Goal: Task Accomplishment & Management: Manage account settings

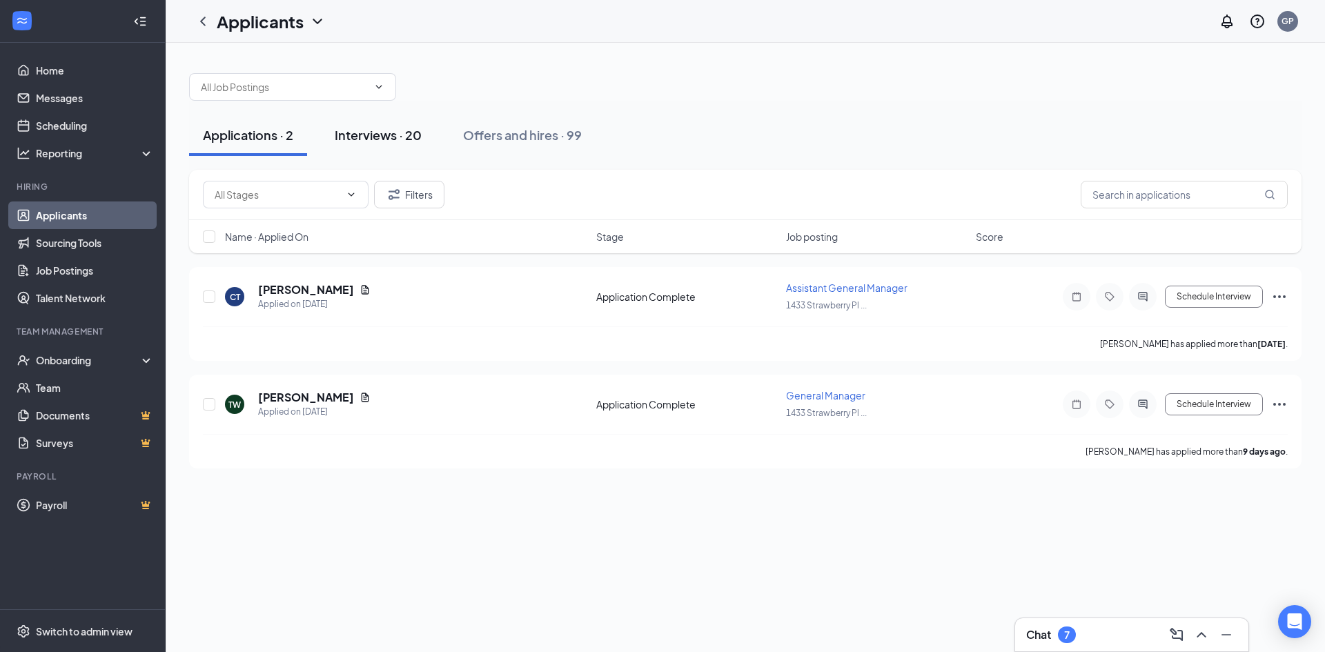
click at [379, 137] on div "Interviews · 20" at bounding box center [378, 134] width 87 height 17
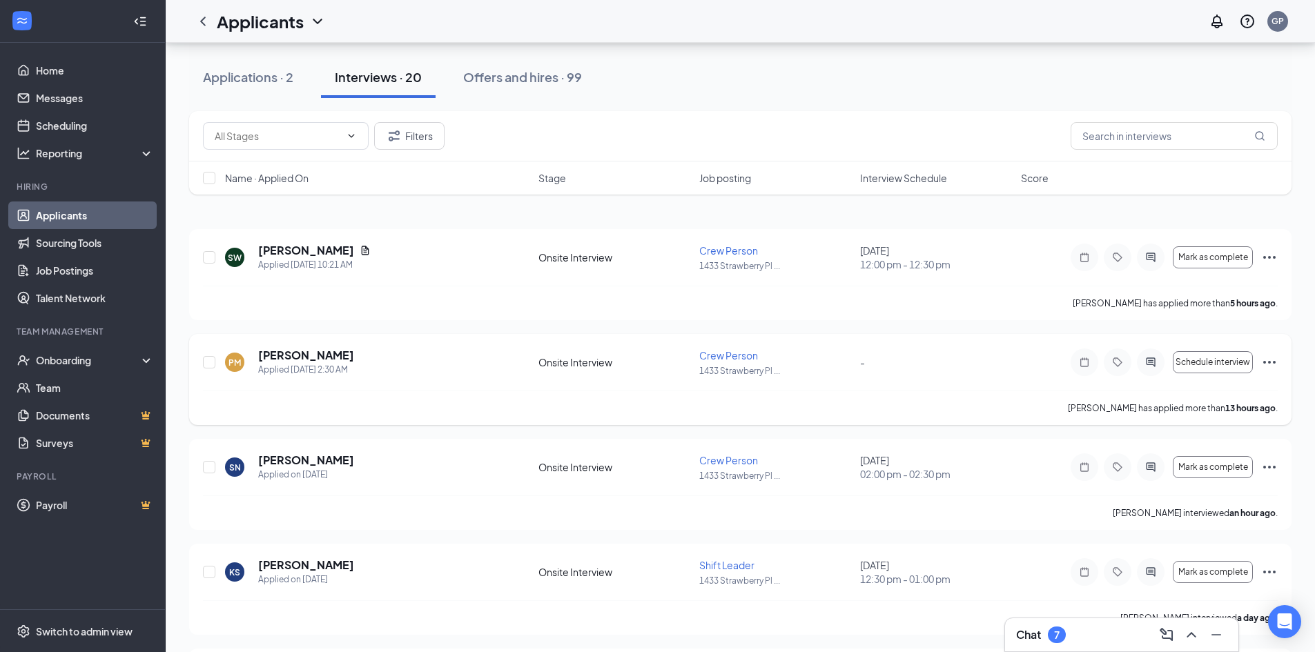
scroll to position [138, 0]
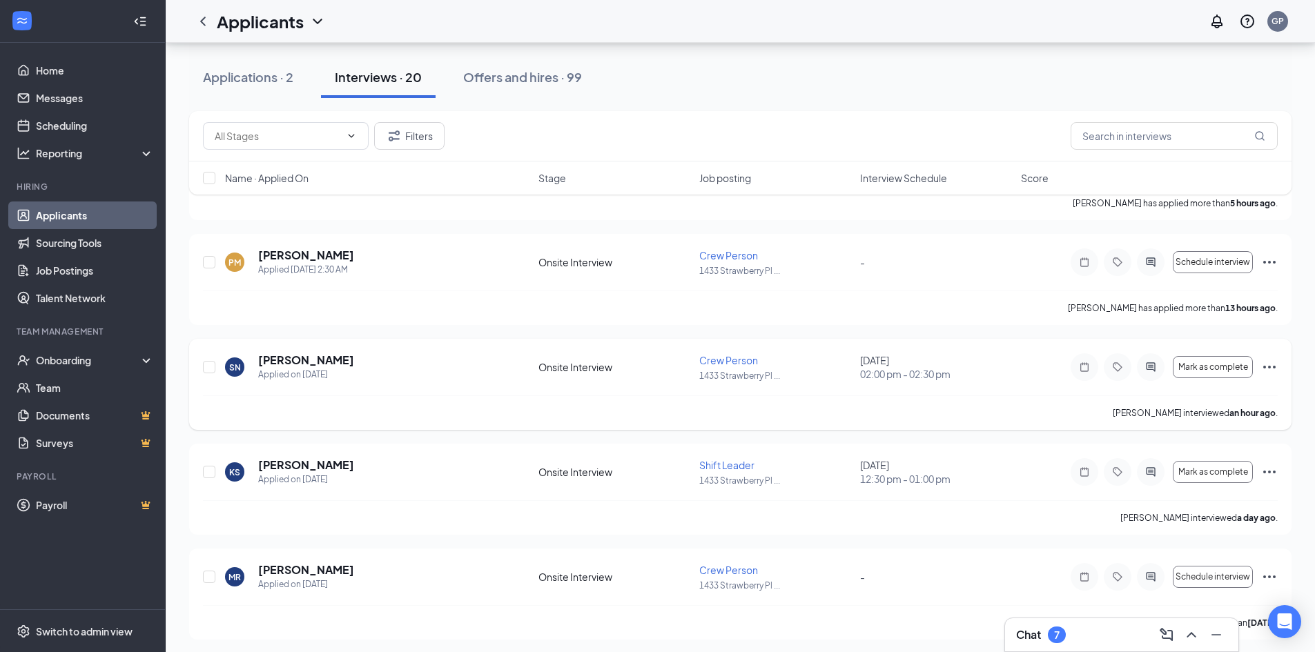
click at [1271, 364] on icon "Ellipses" at bounding box center [1269, 367] width 17 height 17
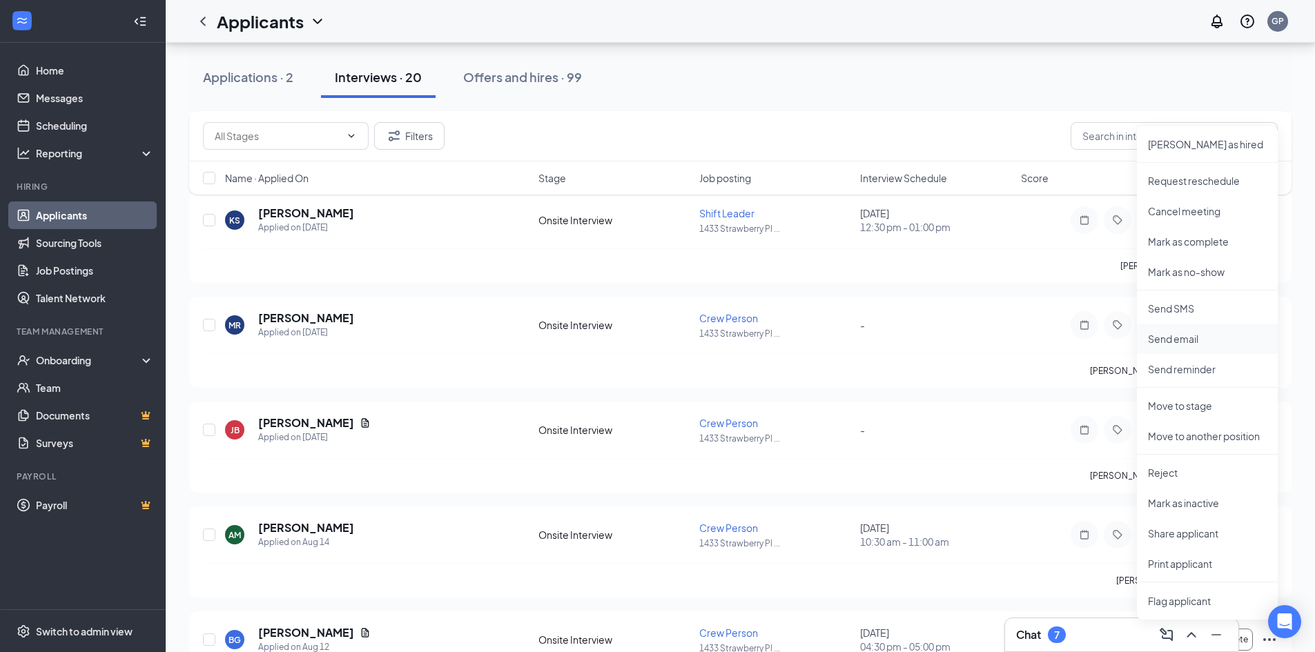
scroll to position [414, 0]
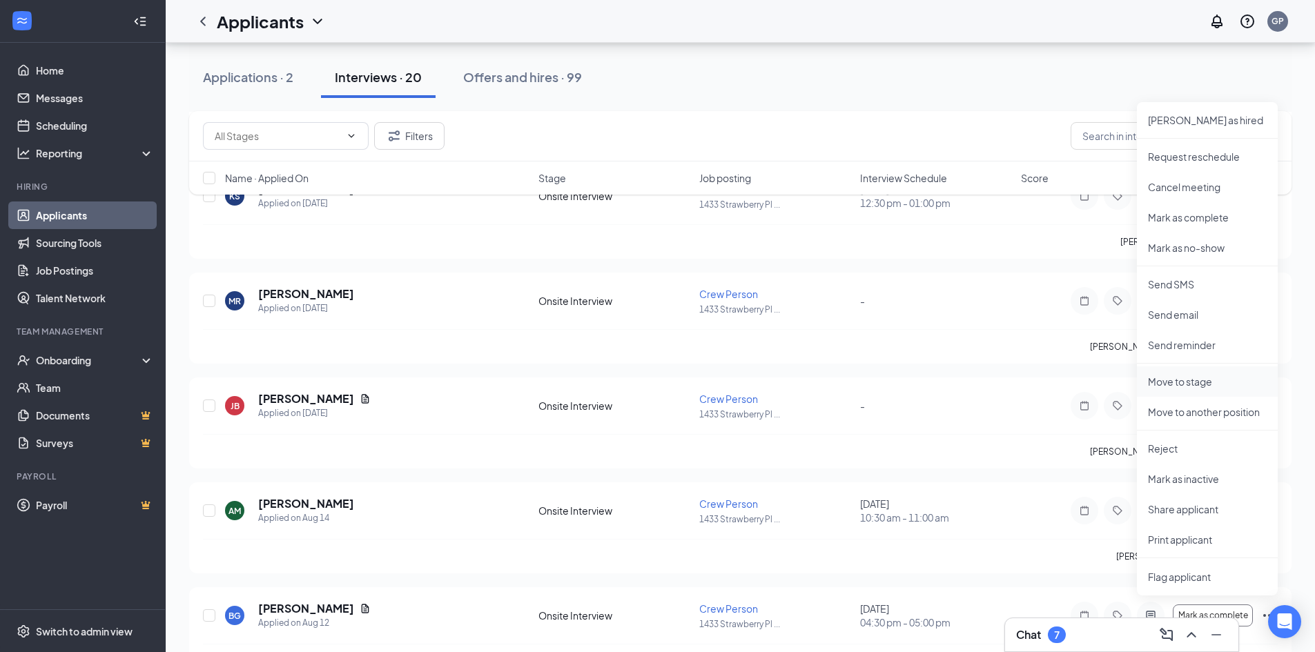
click at [1195, 381] on p "Move to stage" at bounding box center [1207, 382] width 119 height 14
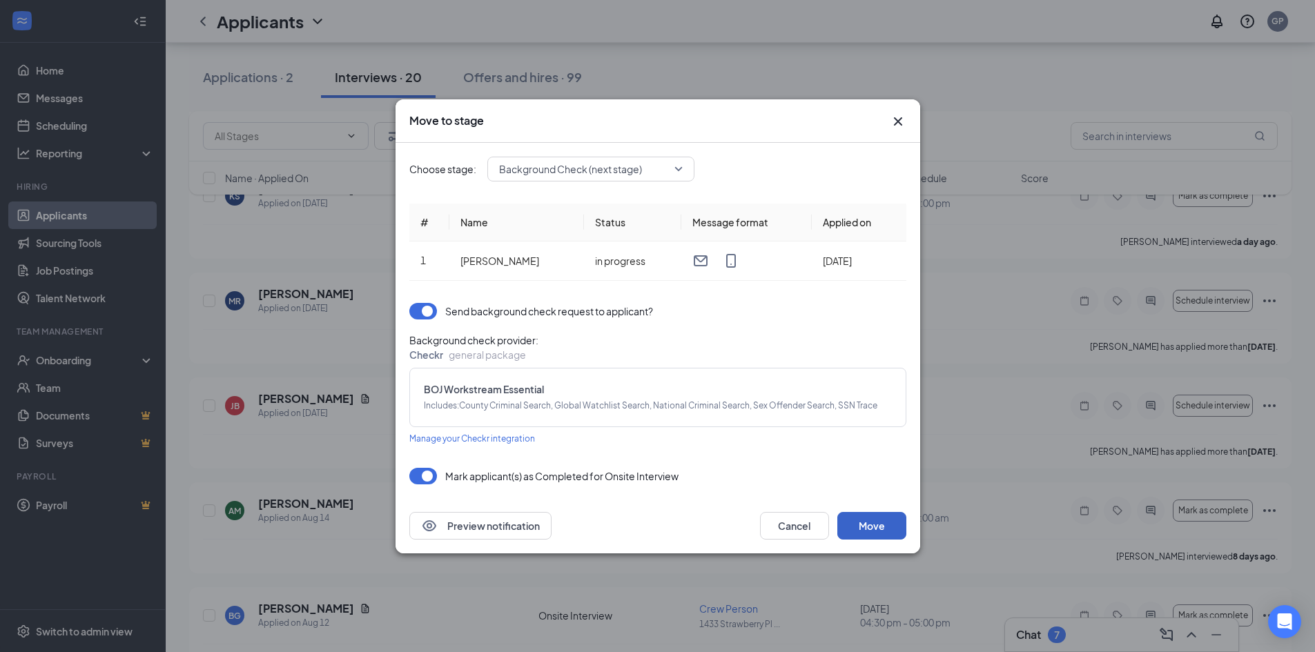
click at [870, 529] on button "Move" at bounding box center [871, 526] width 69 height 28
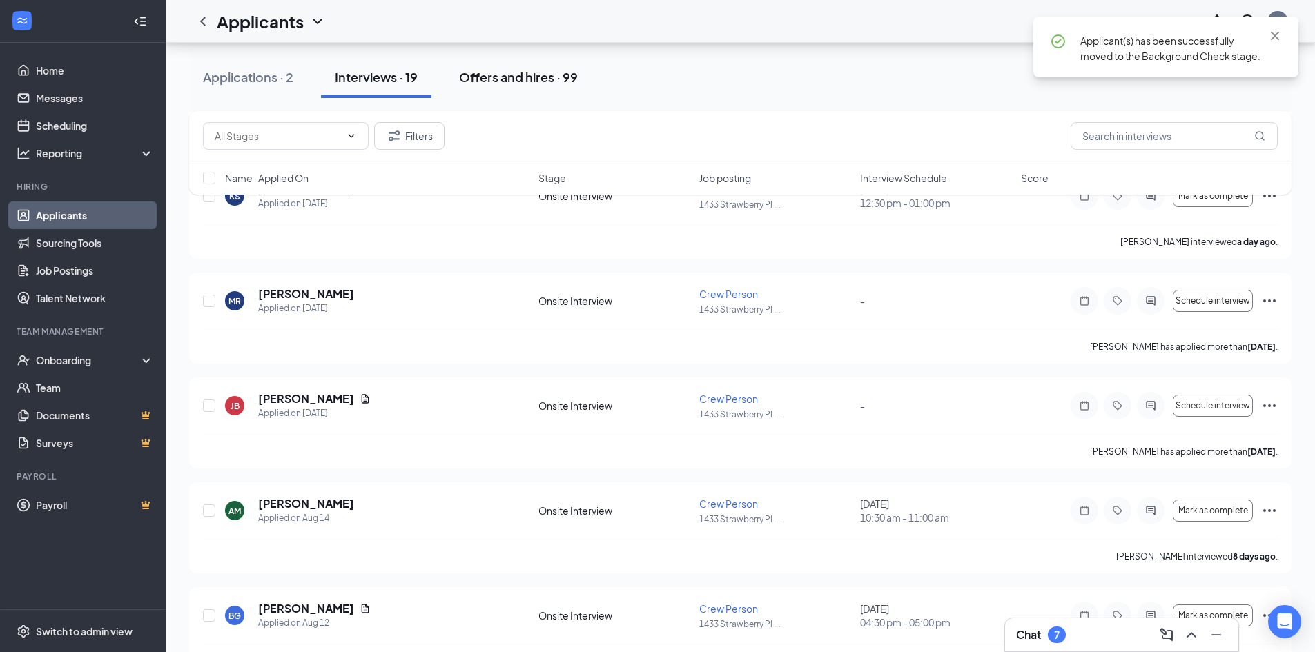
click at [536, 84] on div "Offers and hires · 99" at bounding box center [518, 76] width 119 height 17
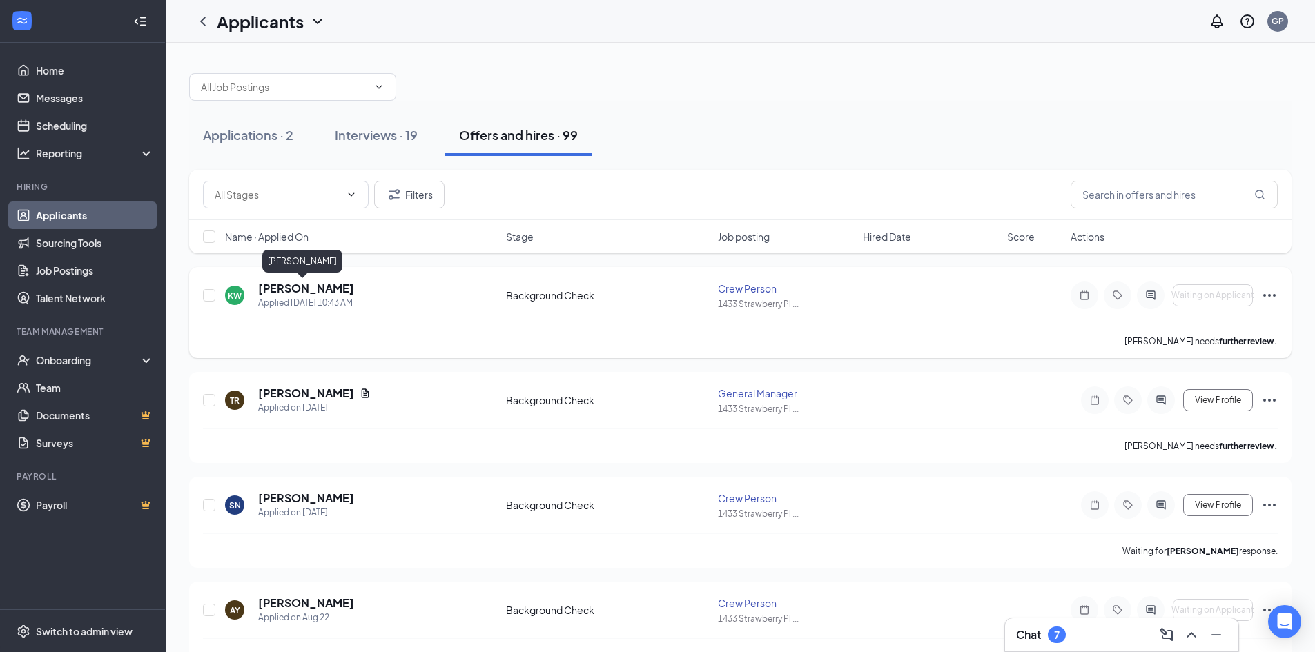
click at [300, 288] on h5 "[PERSON_NAME]" at bounding box center [306, 288] width 96 height 15
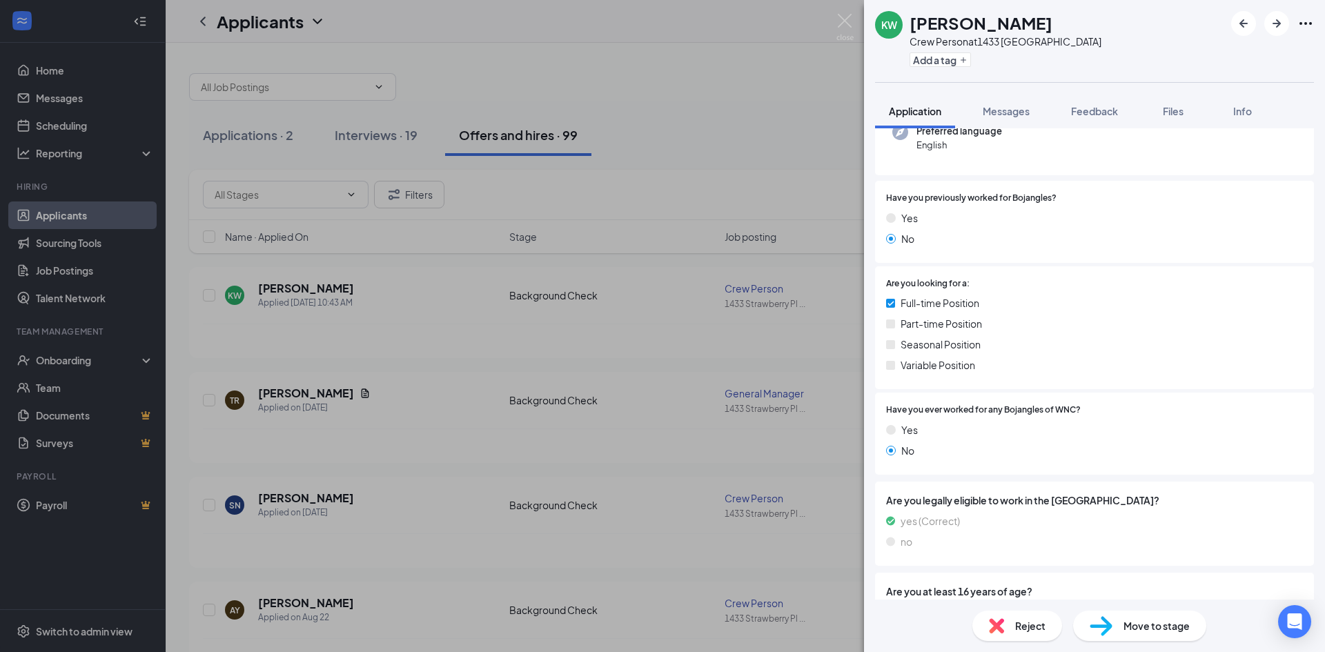
scroll to position [345, 0]
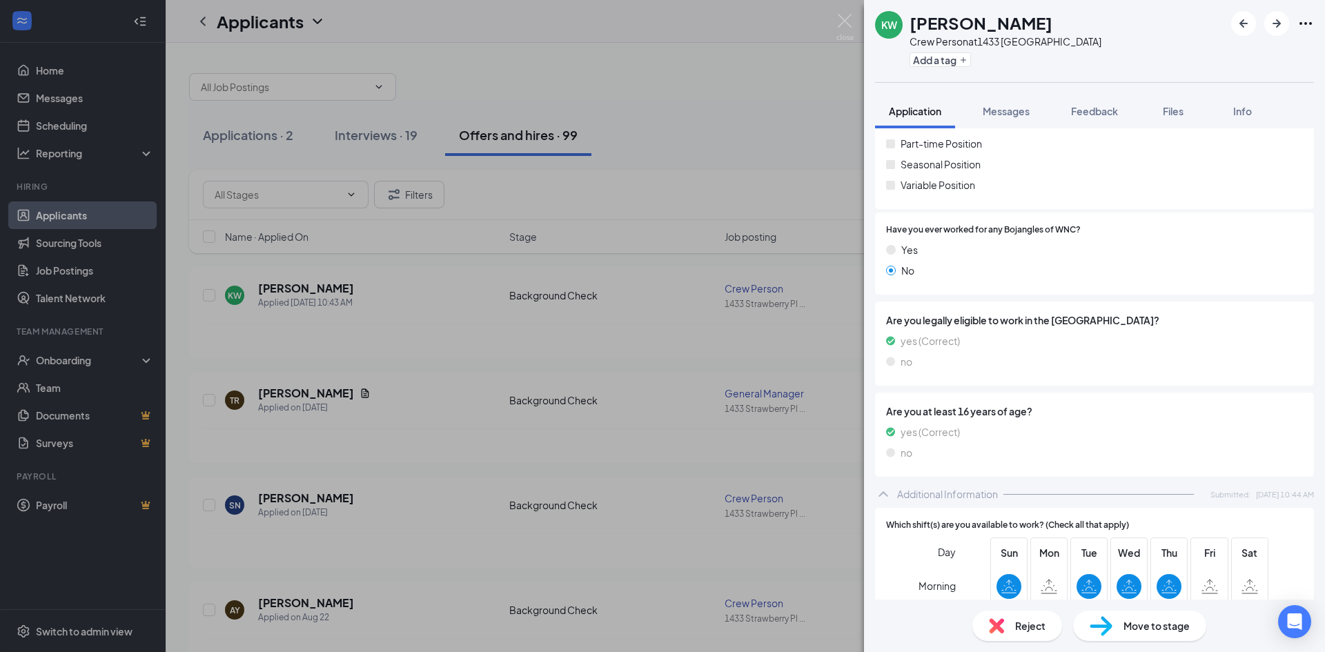
click at [1093, 624] on img at bounding box center [1101, 626] width 23 height 20
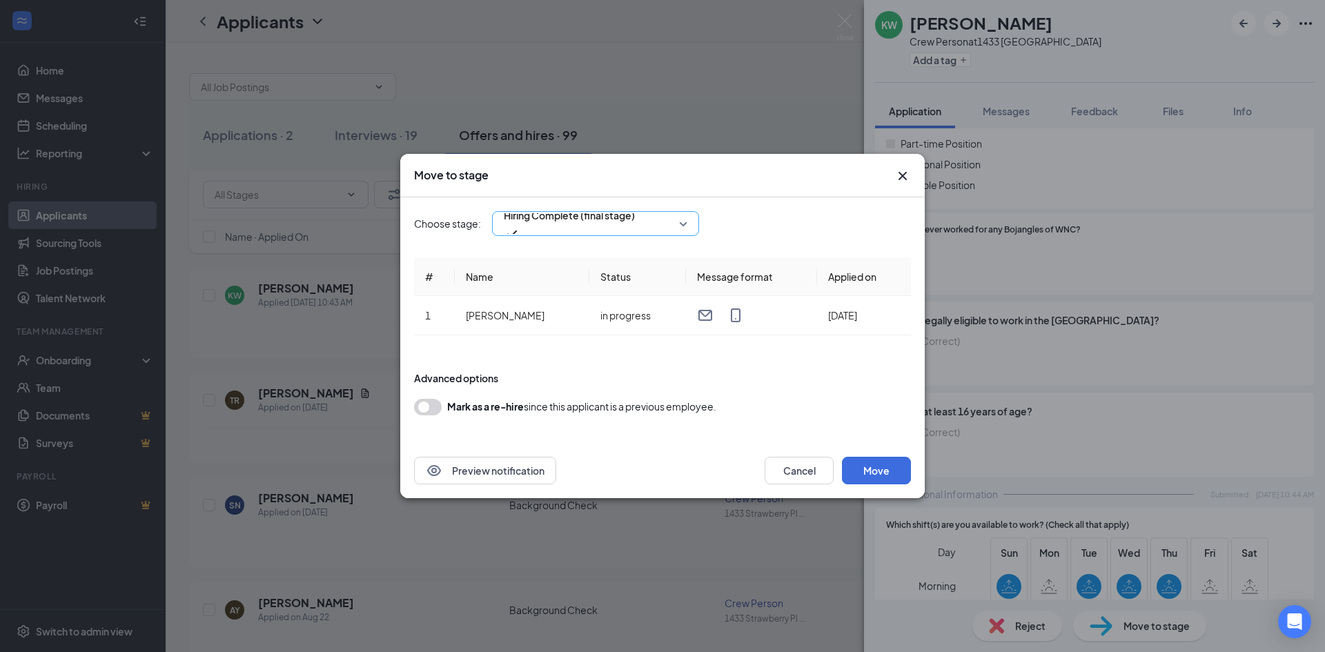
click at [575, 226] on span "Hiring Complete (final stage)" at bounding box center [569, 215] width 131 height 21
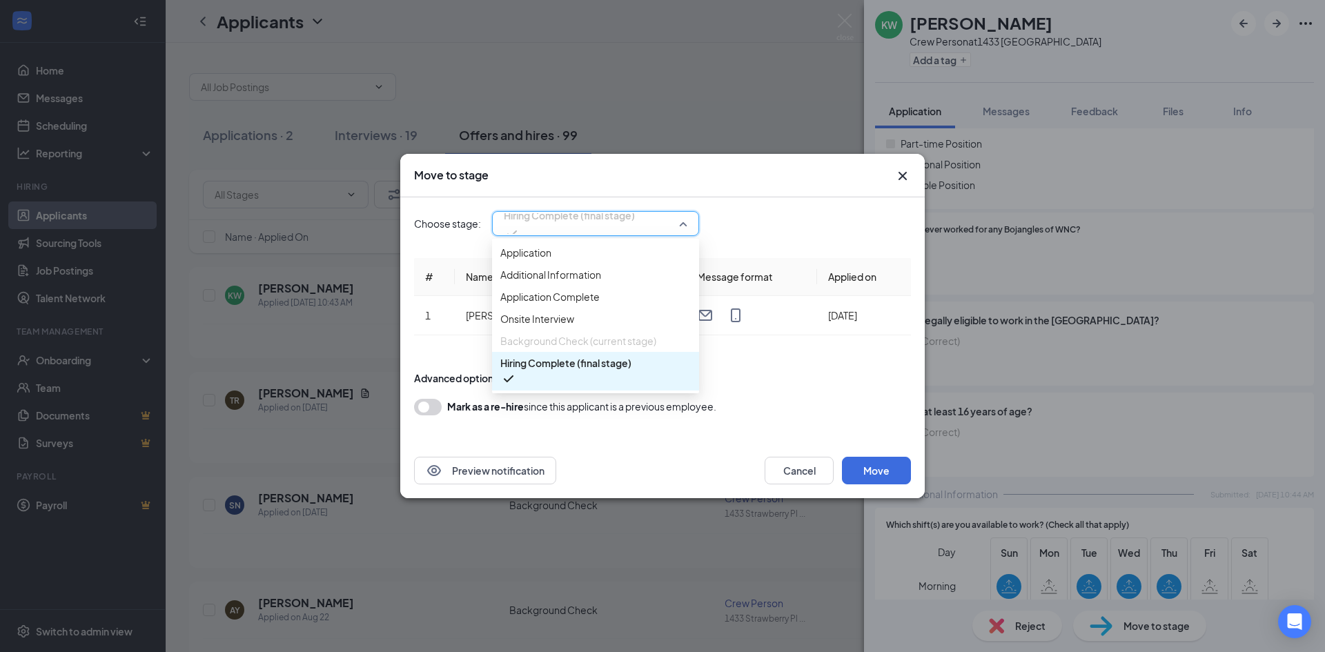
scroll to position [15, 0]
click at [559, 326] on span "Onsite Interview" at bounding box center [537, 318] width 74 height 15
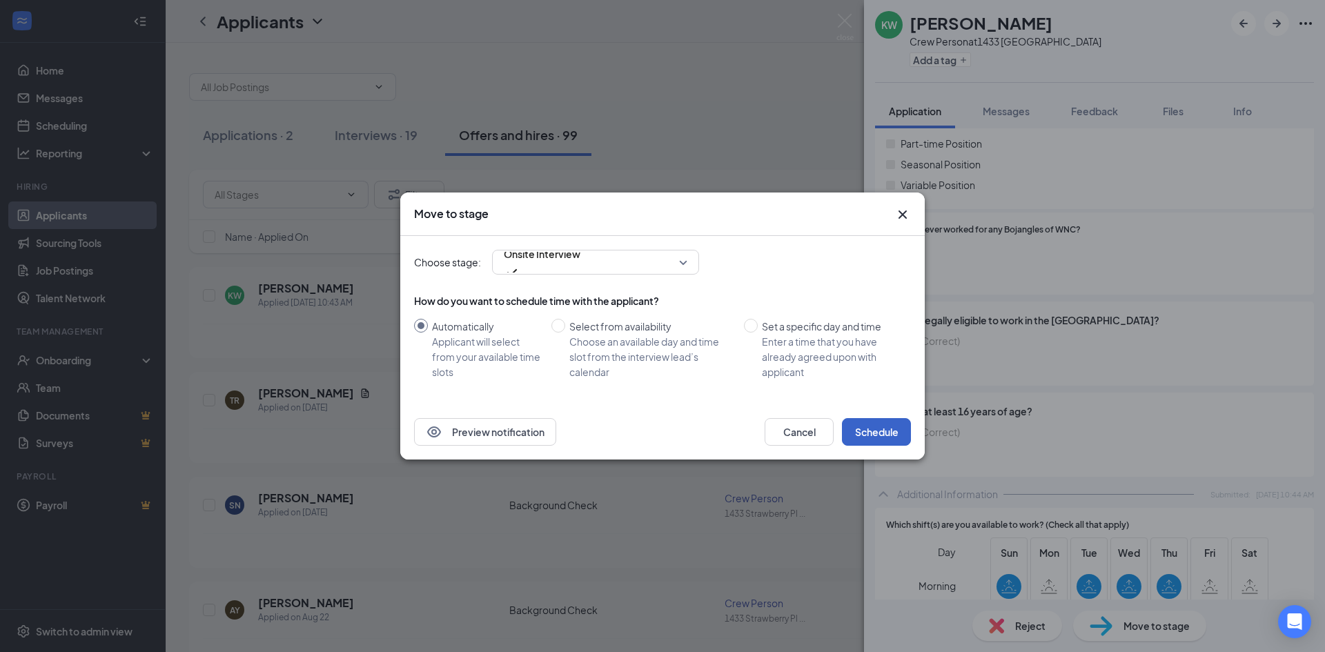
drag, startPoint x: 883, startPoint y: 434, endPoint x: 705, endPoint y: 337, distance: 202.6
click at [883, 434] on button "Schedule" at bounding box center [876, 432] width 69 height 28
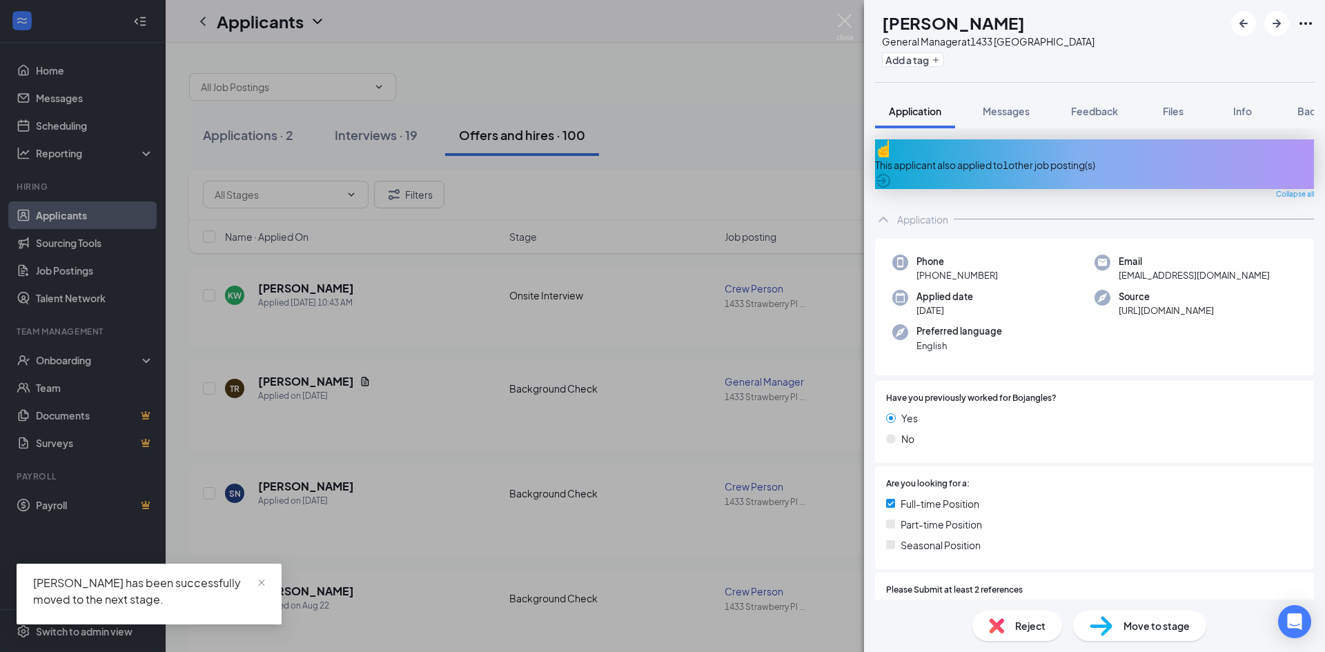
click at [1095, 627] on img at bounding box center [1101, 626] width 23 height 20
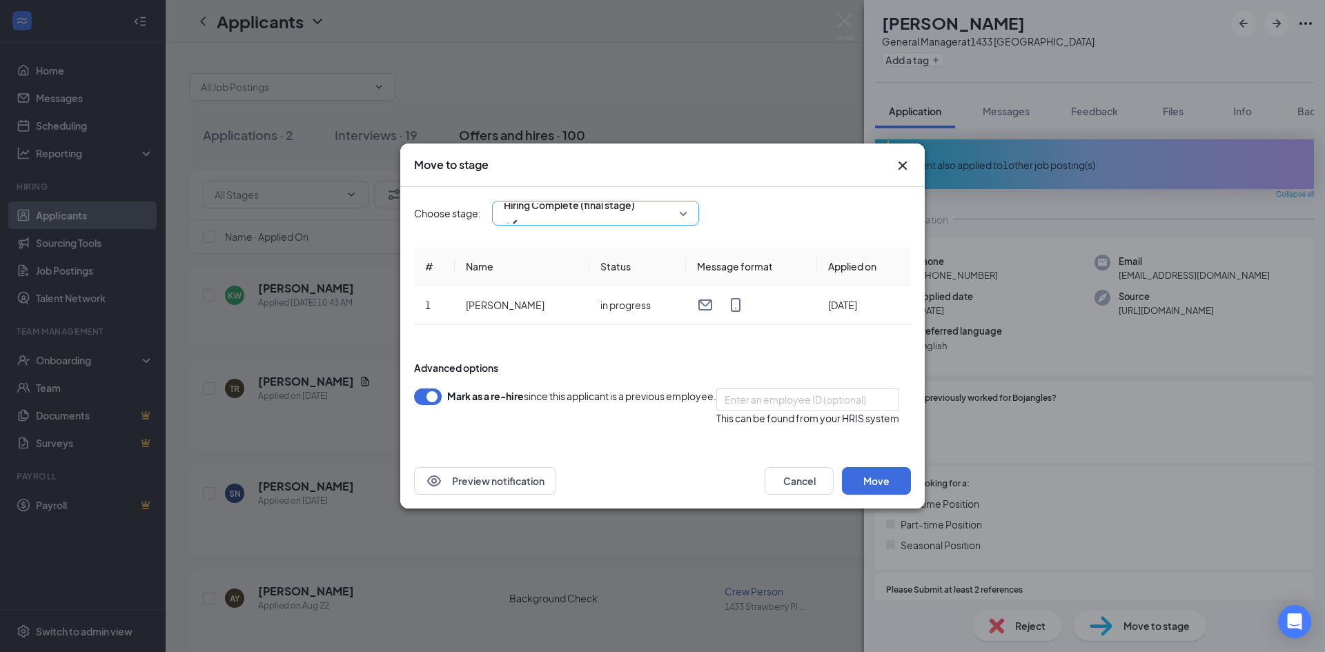
click at [555, 199] on span "Hiring Complete (final stage)" at bounding box center [569, 205] width 131 height 21
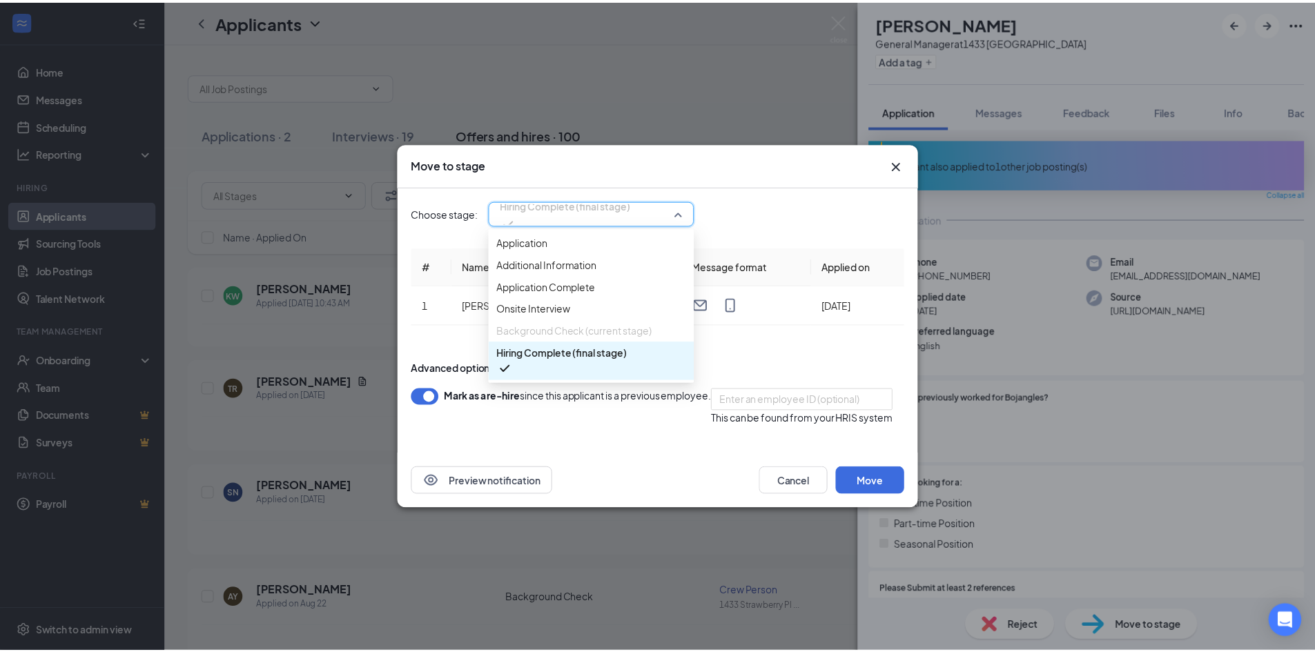
scroll to position [15, 0]
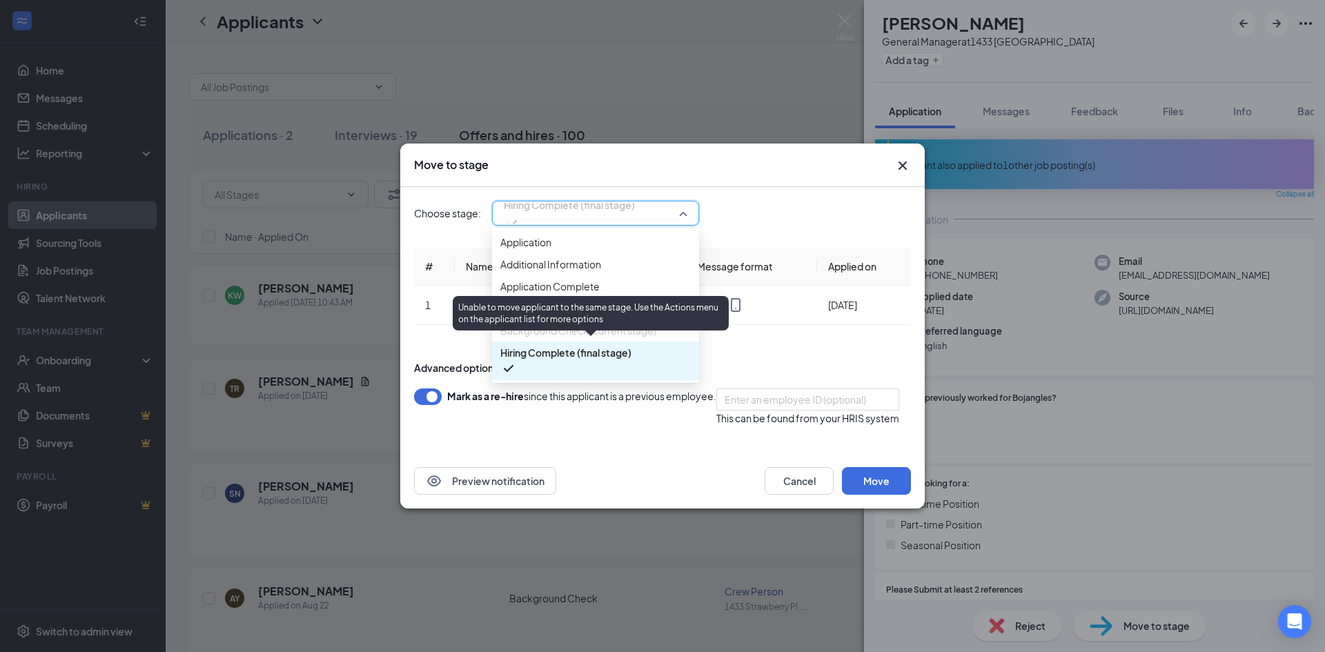
click at [540, 338] on span "Background Check (current stage)" at bounding box center [578, 330] width 156 height 15
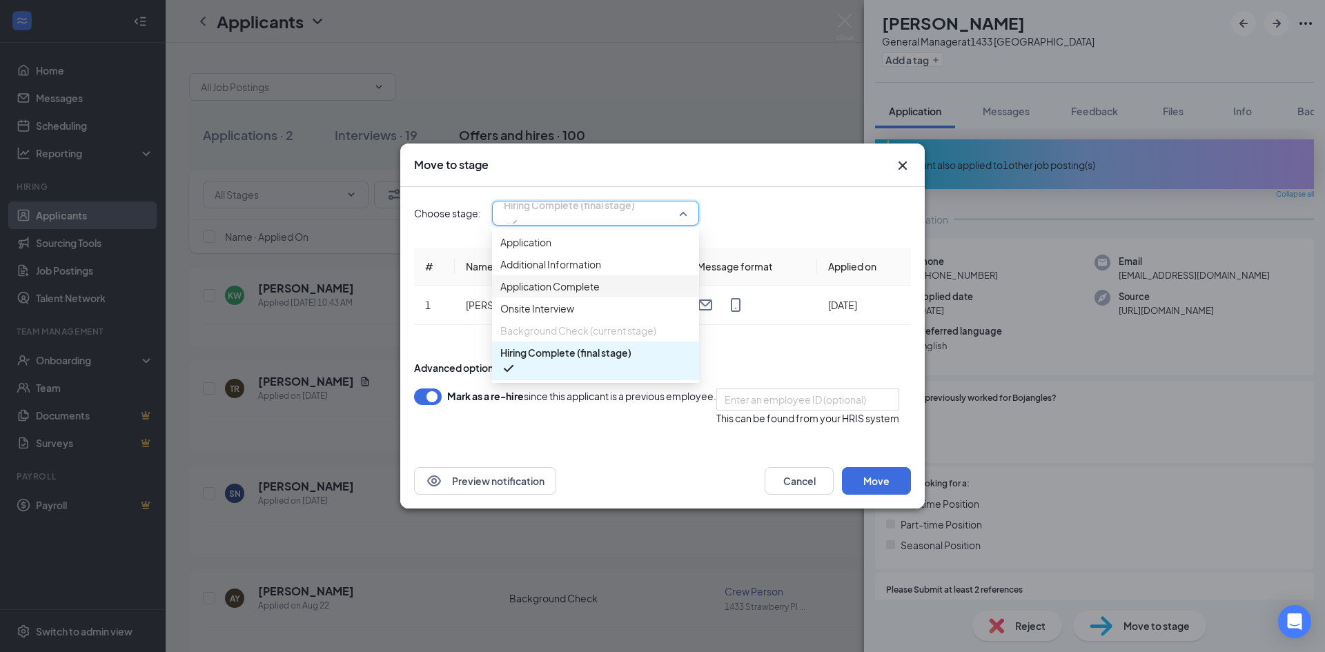
click at [542, 283] on span "Application Complete" at bounding box center [549, 286] width 99 height 15
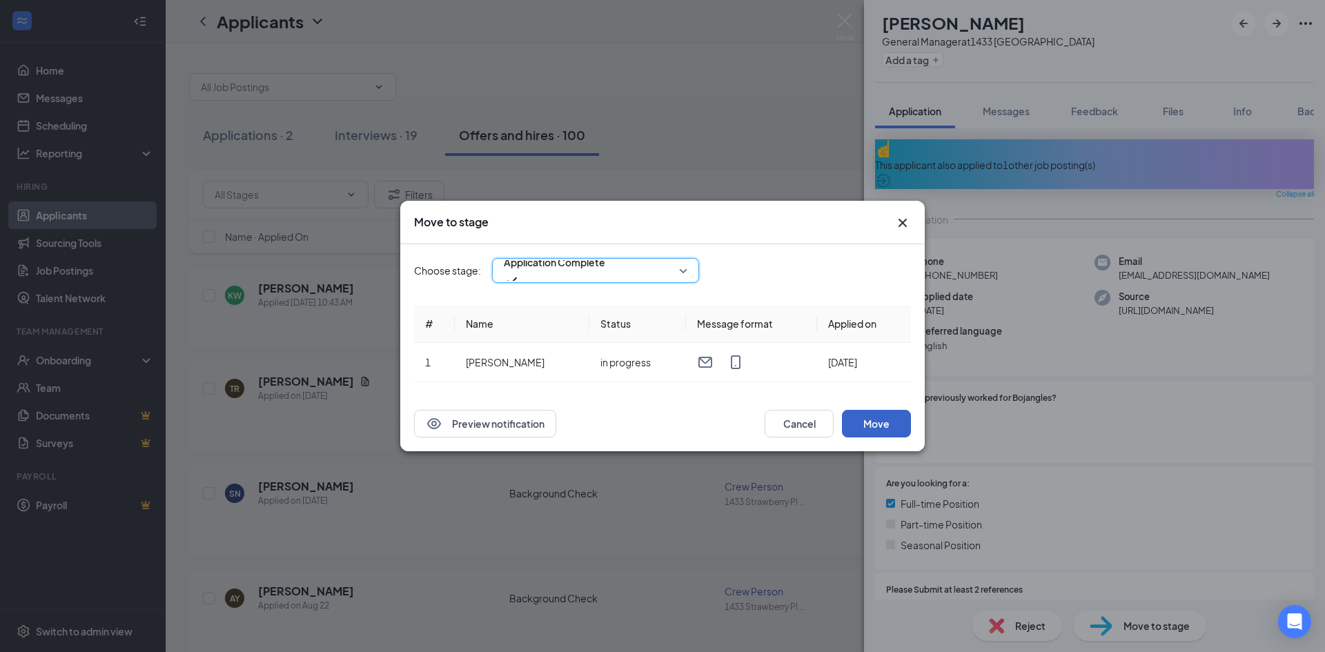
click at [861, 422] on button "Move" at bounding box center [876, 424] width 69 height 28
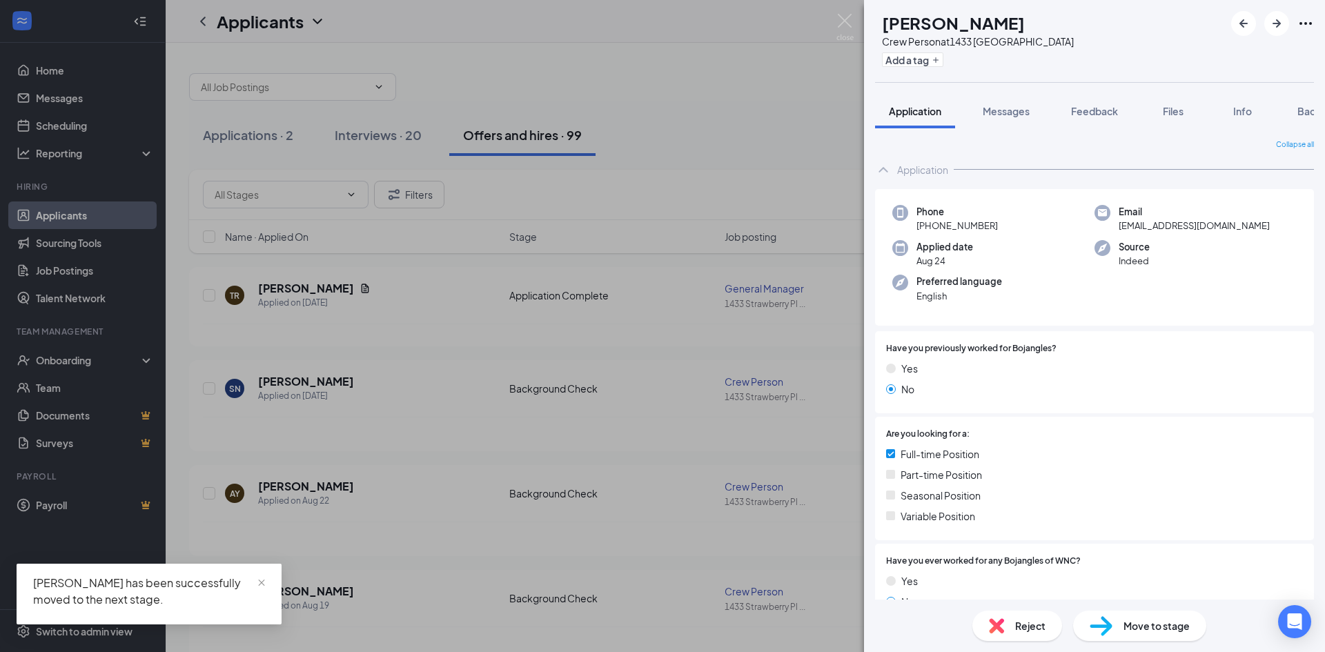
click at [366, 133] on div "SN [PERSON_NAME] Crew Person at [STREET_ADDRESS] Add a tag Application Messages…" at bounding box center [662, 326] width 1325 height 652
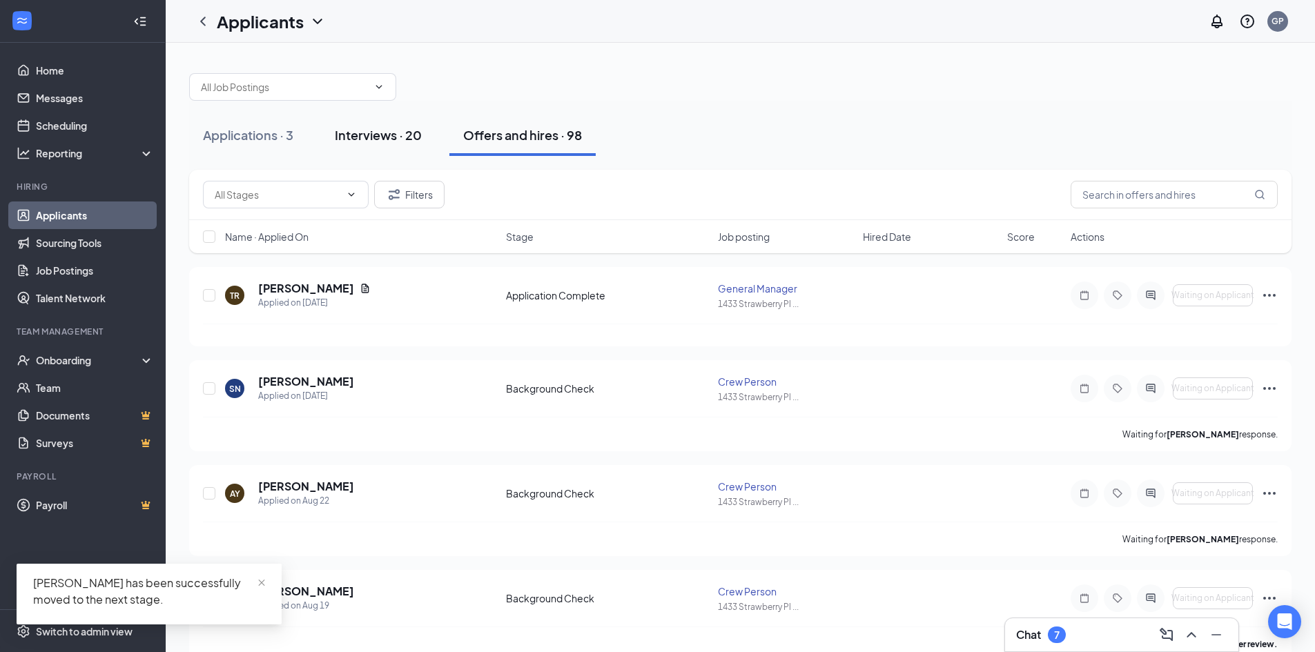
click at [366, 140] on div "Interviews · 20" at bounding box center [378, 134] width 87 height 17
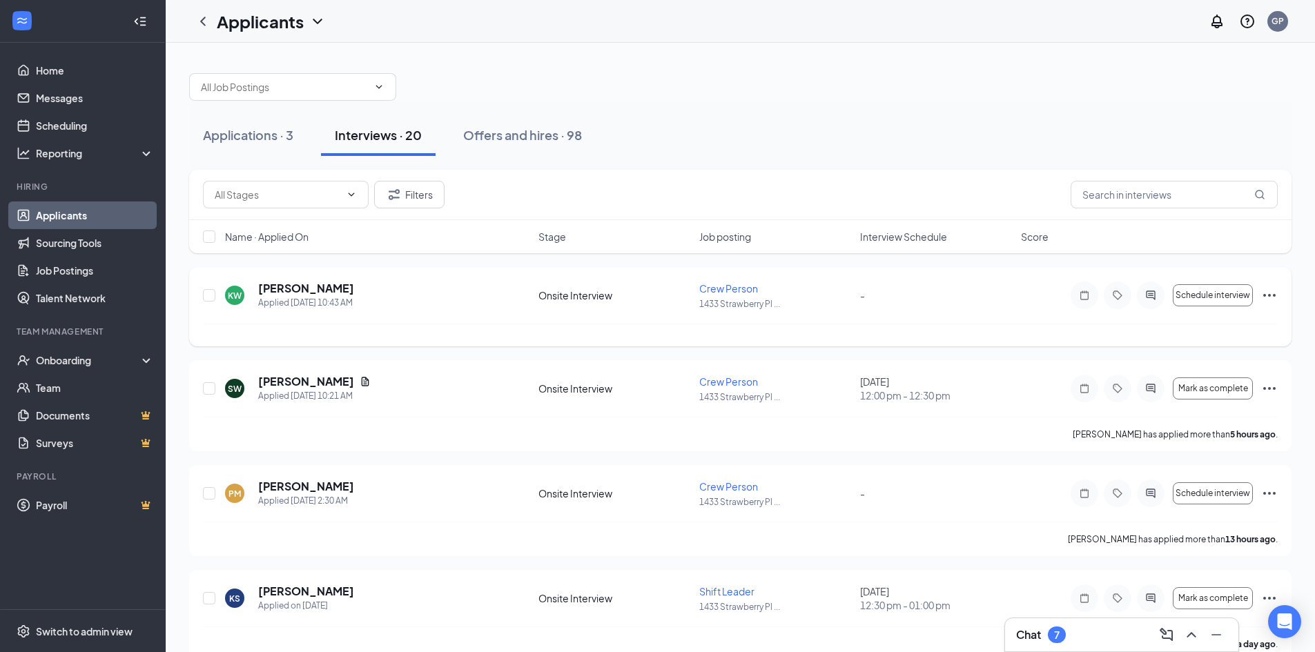
click at [1273, 291] on icon "Ellipses" at bounding box center [1269, 295] width 17 height 17
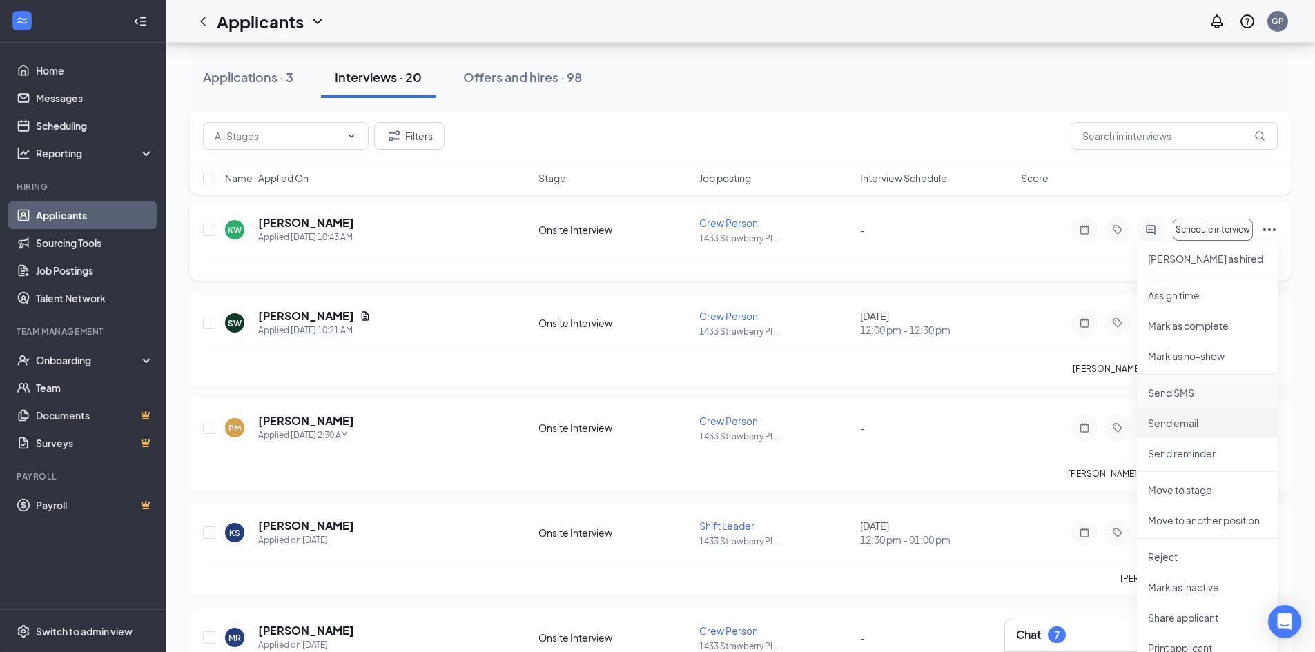
scroll to position [207, 0]
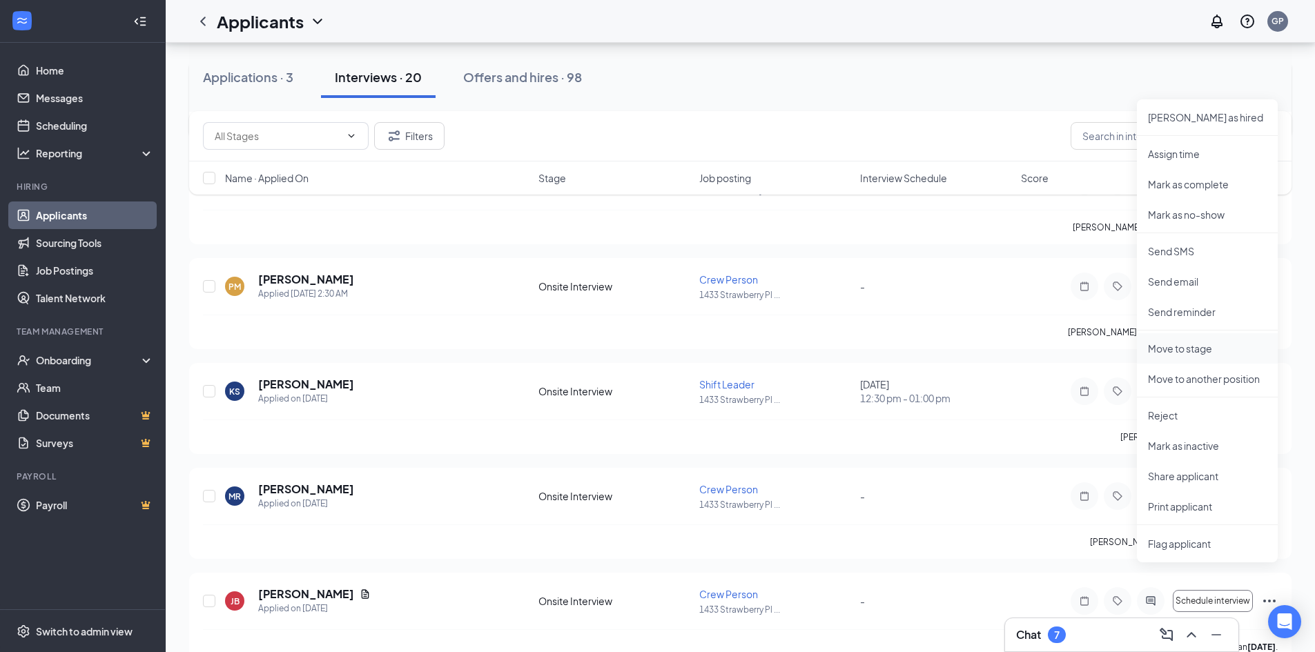
click at [1186, 346] on p "Move to stage" at bounding box center [1207, 349] width 119 height 14
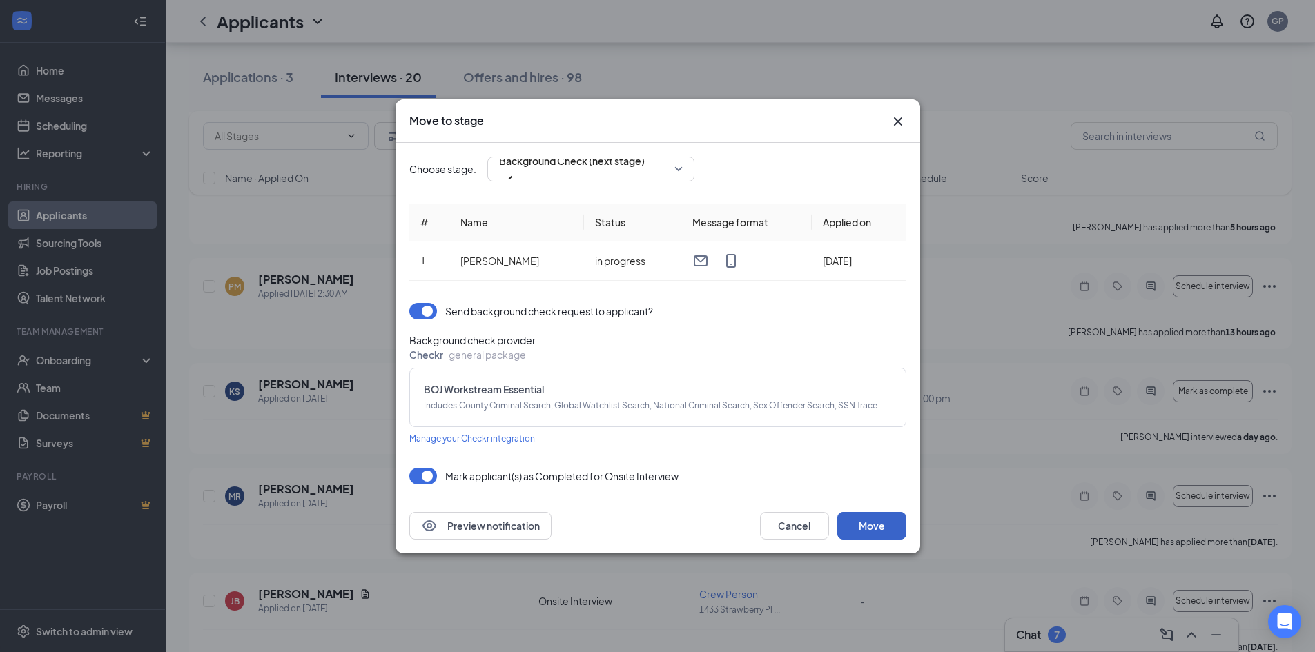
click at [864, 520] on button "Move" at bounding box center [871, 526] width 69 height 28
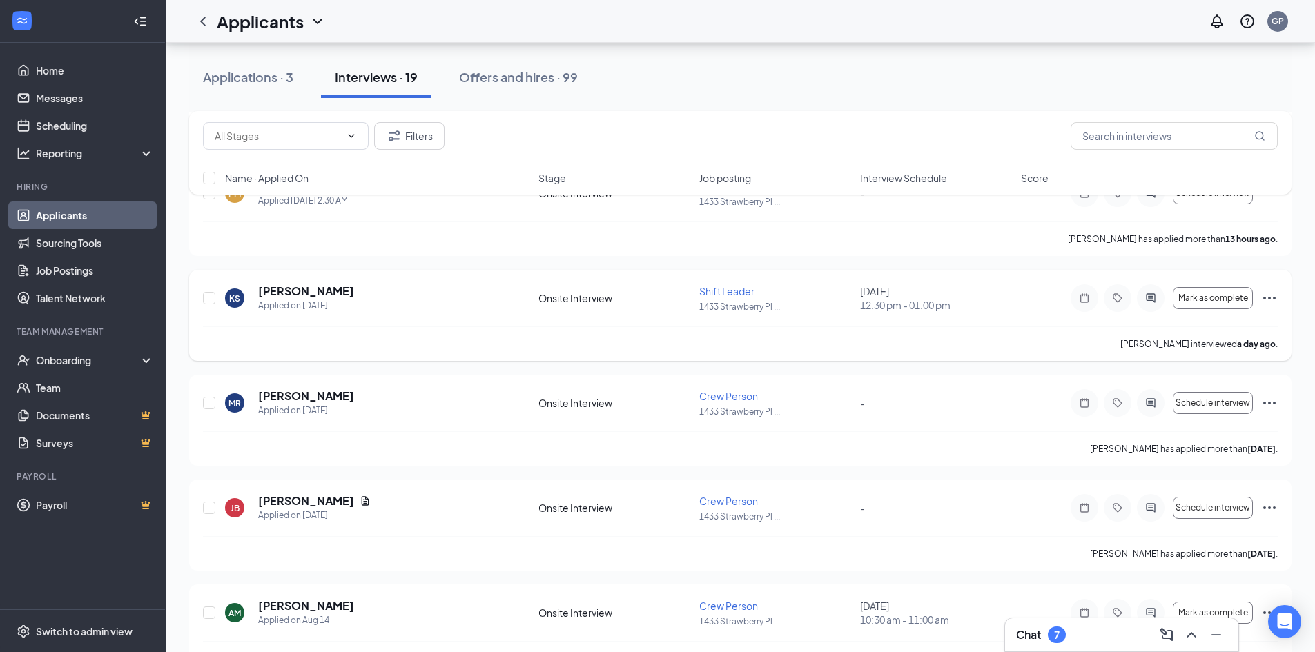
click at [1264, 295] on icon "Ellipses" at bounding box center [1269, 298] width 17 height 17
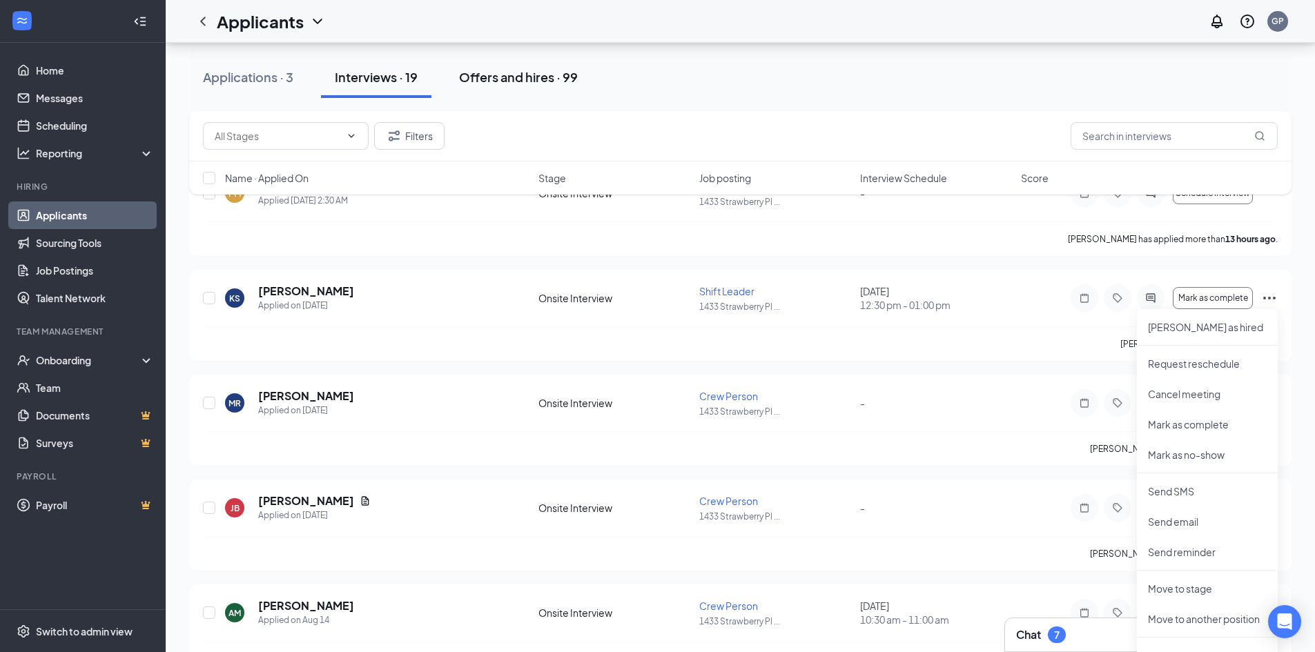
click at [505, 74] on div "Offers and hires · 99" at bounding box center [518, 76] width 119 height 17
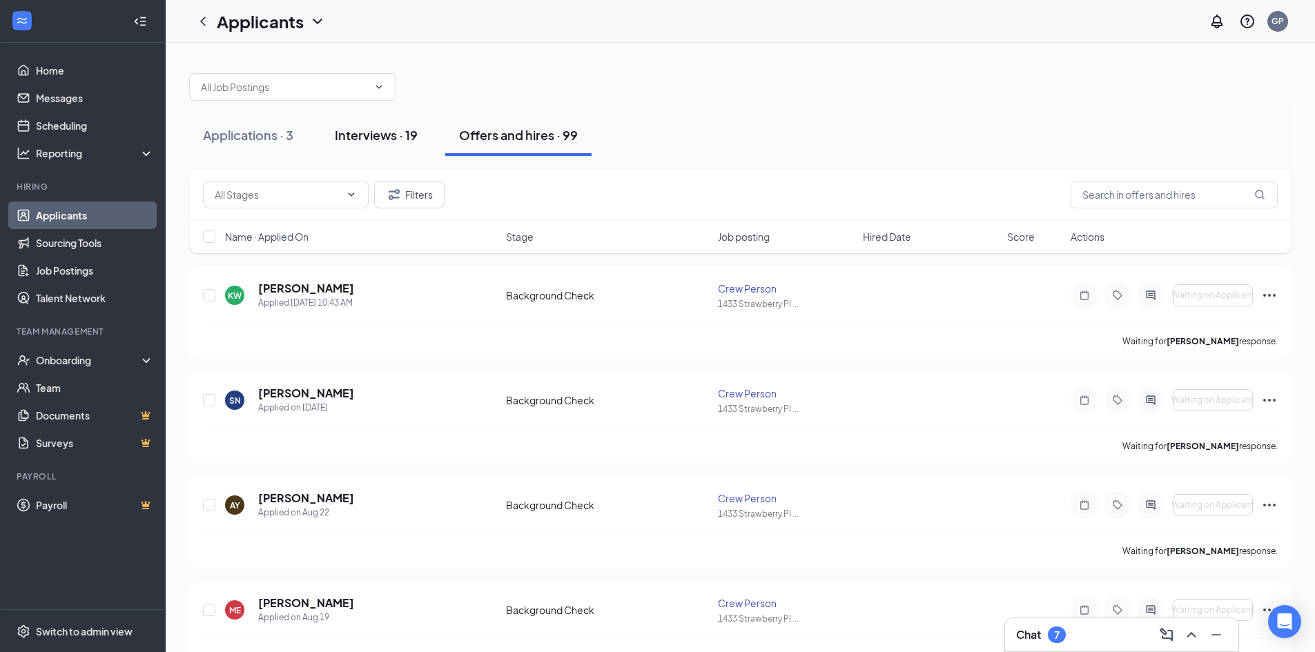
click at [366, 138] on div "Interviews · 19" at bounding box center [376, 134] width 83 height 17
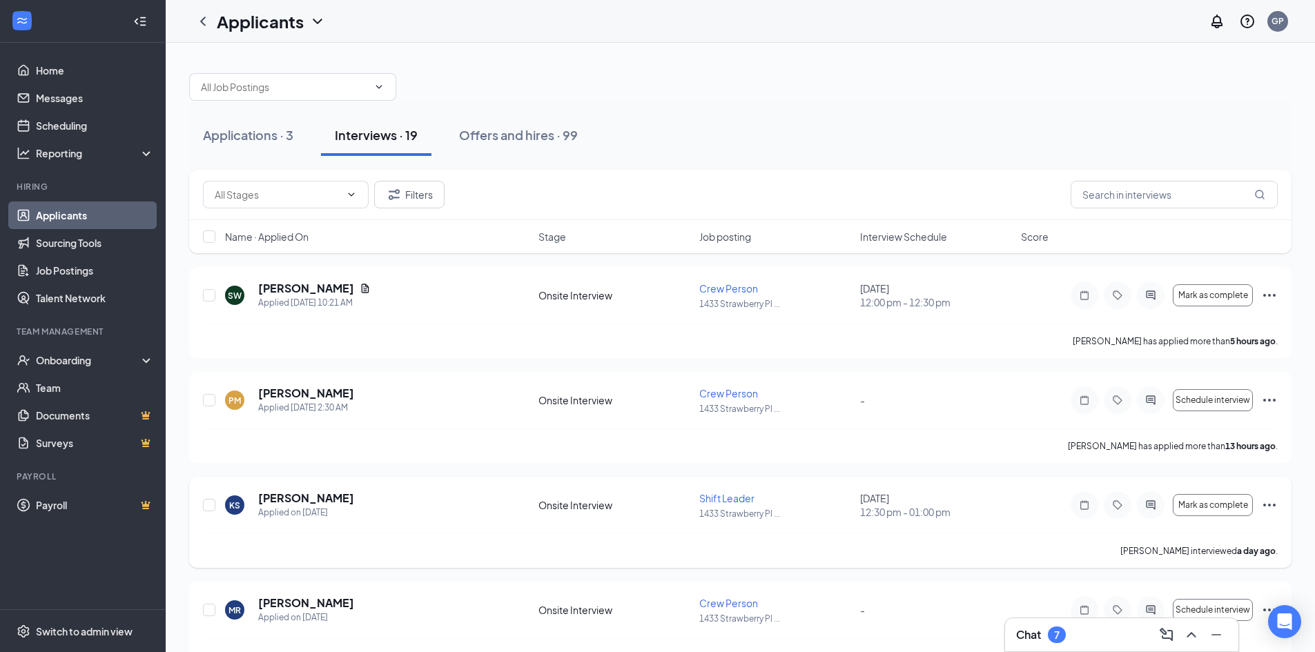
click at [1269, 506] on icon "Ellipses" at bounding box center [1269, 505] width 12 height 3
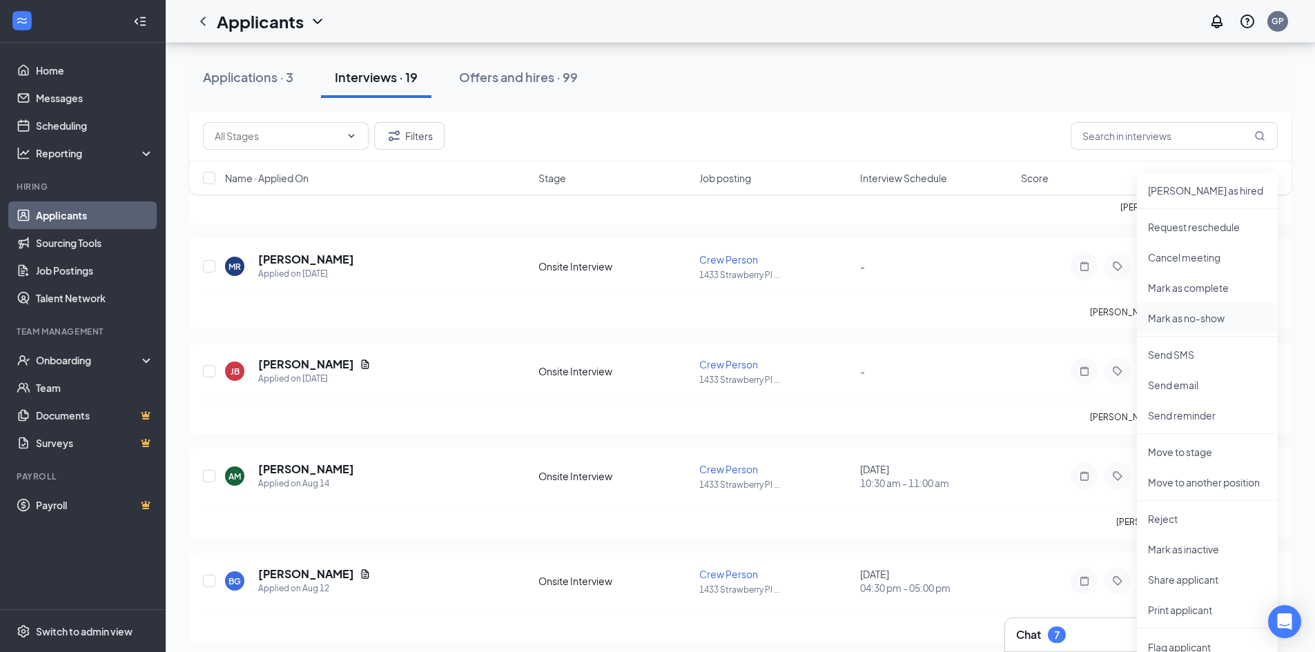
scroll to position [483, 0]
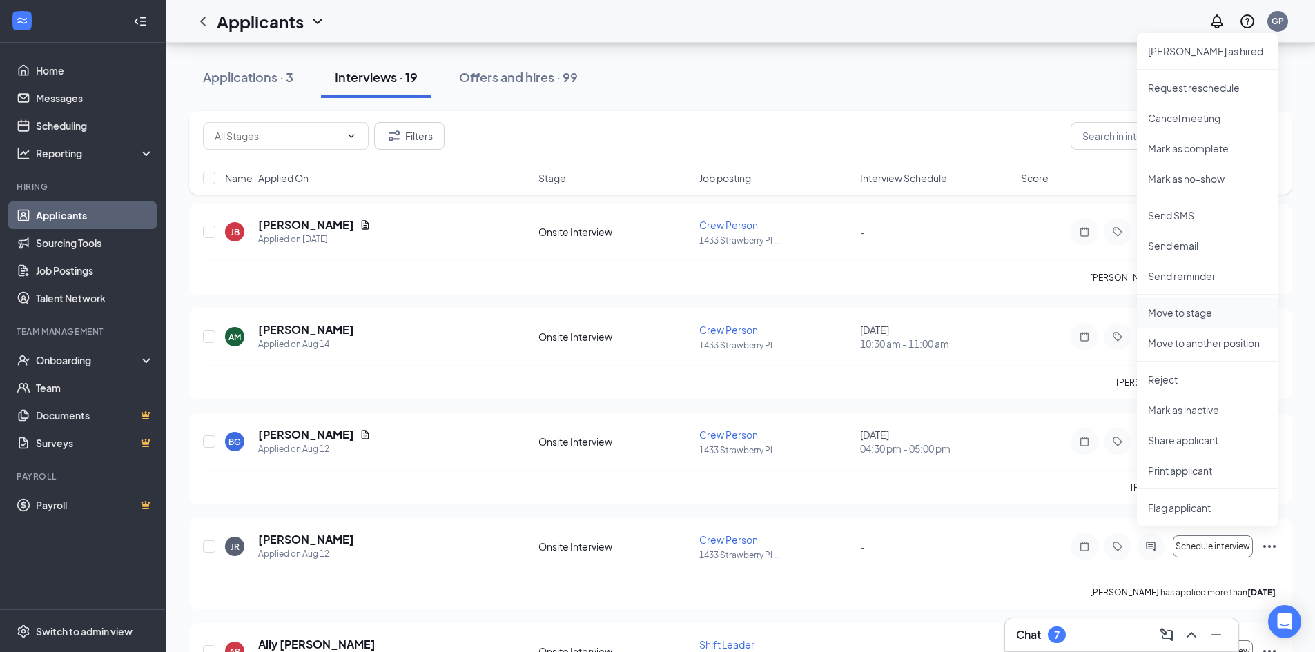
click at [1184, 312] on p "Move to stage" at bounding box center [1207, 313] width 119 height 14
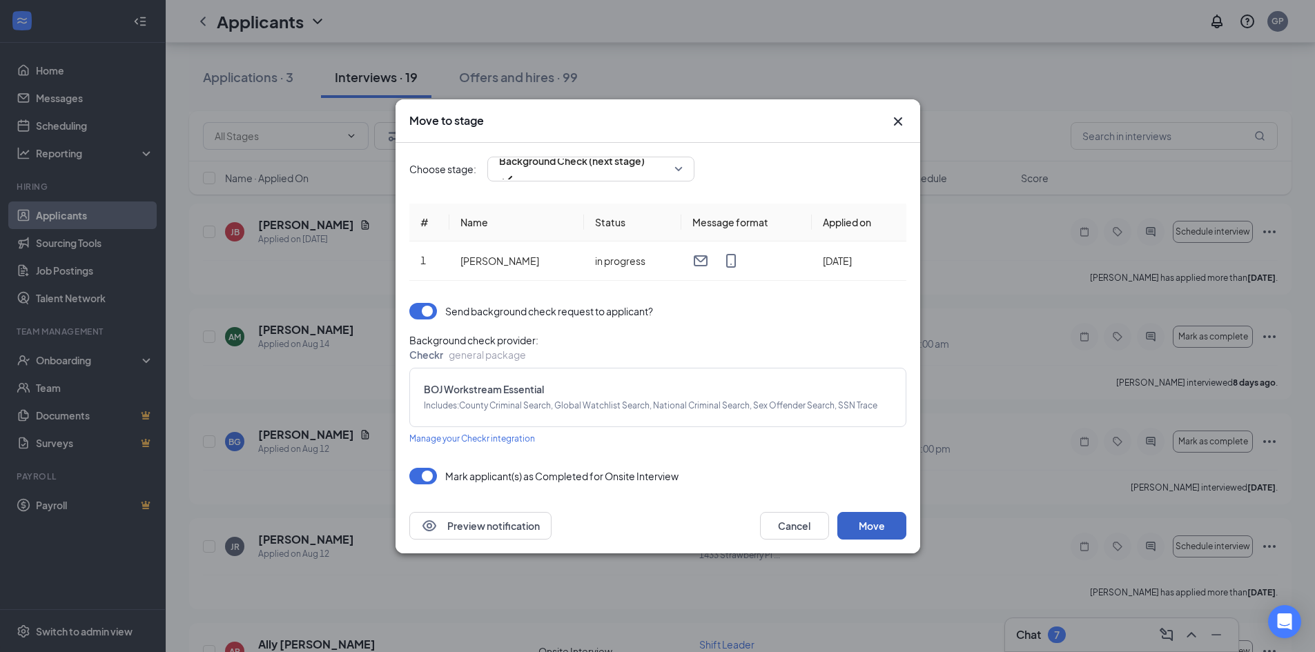
click at [863, 532] on button "Move" at bounding box center [871, 526] width 69 height 28
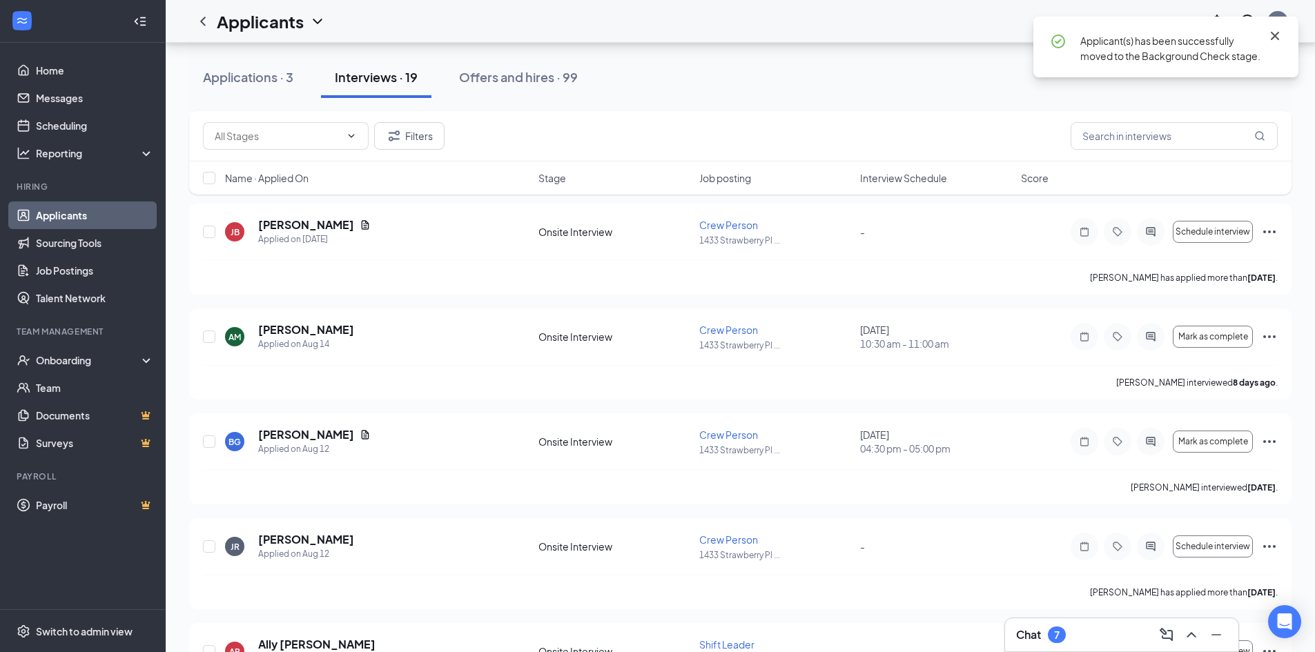
click at [1275, 33] on icon "Cross" at bounding box center [1274, 36] width 17 height 17
